Goal: Navigation & Orientation: Go to known website

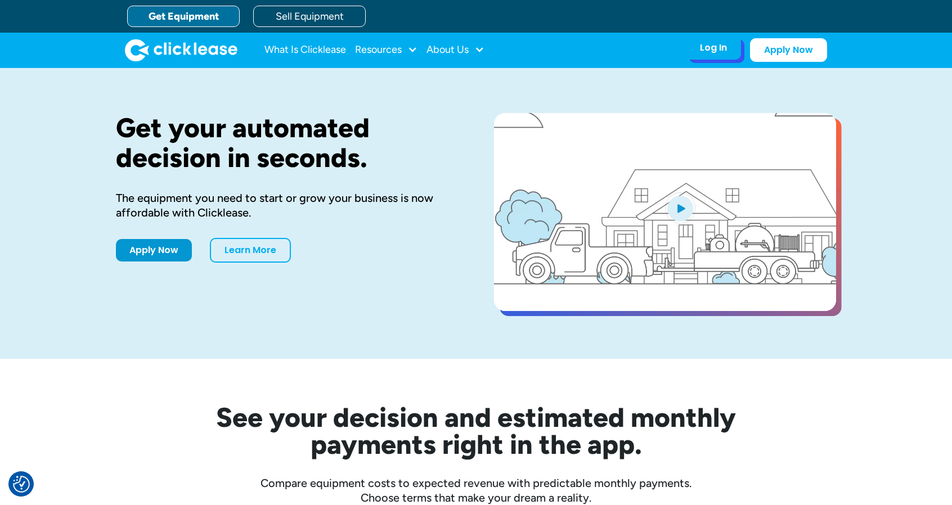
click at [711, 46] on div "Log In" at bounding box center [713, 47] width 27 height 11
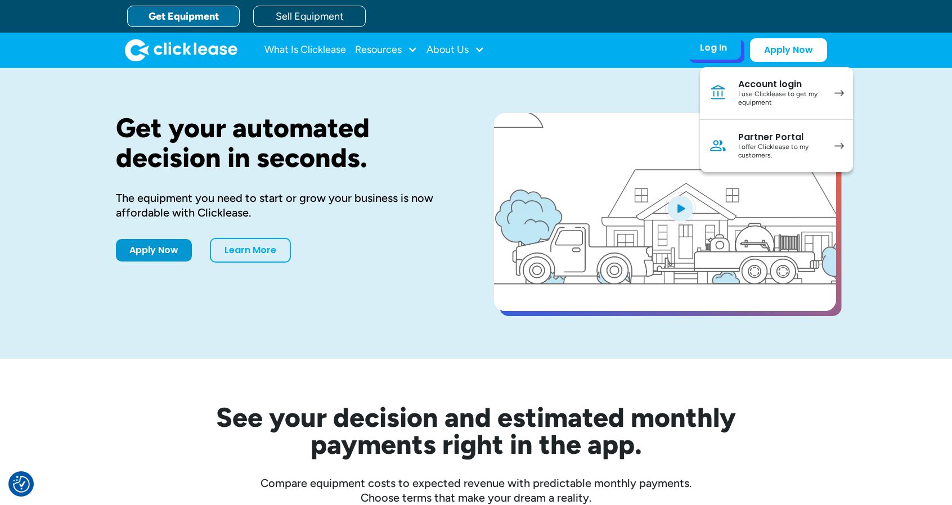
click at [768, 97] on div "I use Clicklease to get my equipment" at bounding box center [780, 98] width 85 height 17
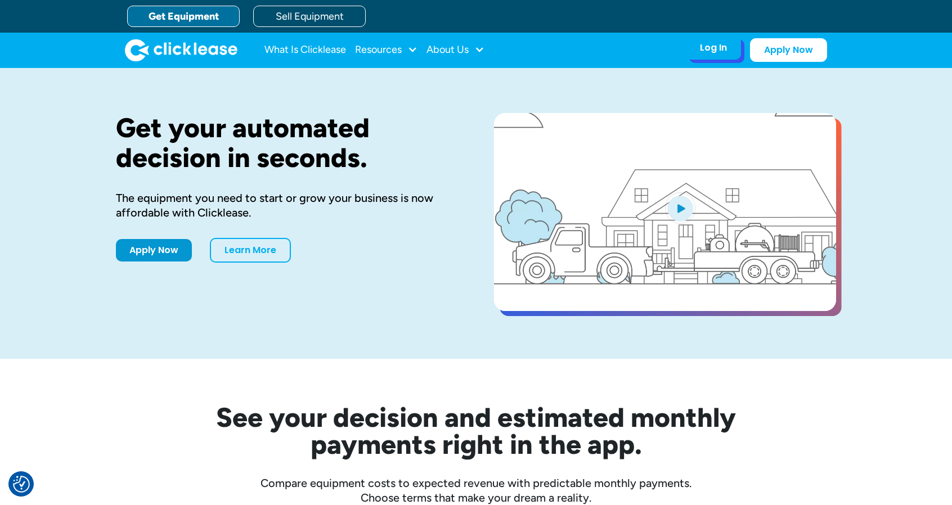
click at [710, 48] on div "Log In" at bounding box center [713, 47] width 27 height 11
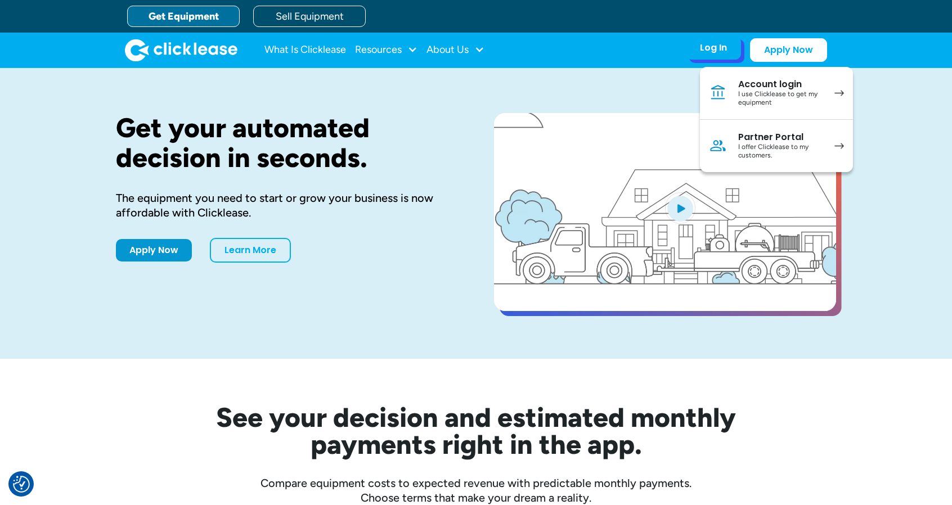
click at [764, 150] on div "I offer Clicklease to my customers." at bounding box center [780, 151] width 85 height 17
